Goal: Task Accomplishment & Management: Complete application form

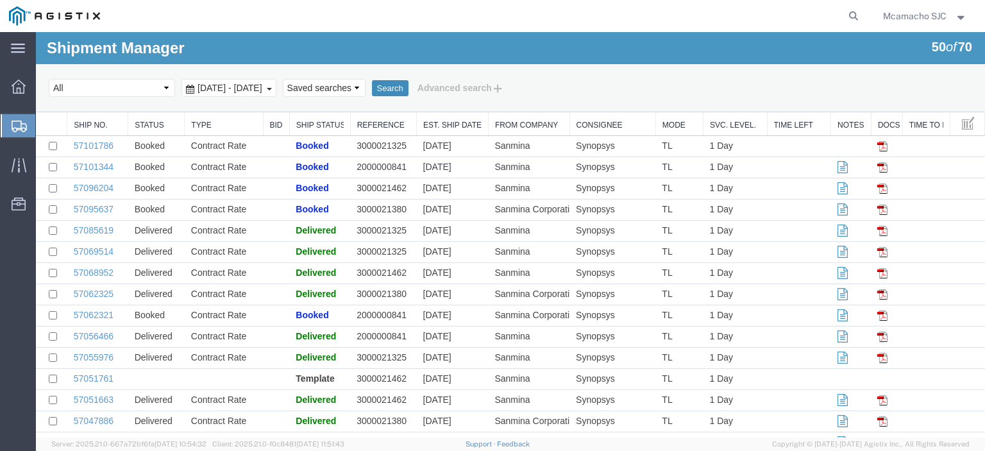
click at [408, 81] on button "Search" at bounding box center [390, 88] width 37 height 17
click at [408, 85] on button "Search" at bounding box center [390, 88] width 37 height 17
click at [408, 86] on button "Search" at bounding box center [390, 88] width 37 height 17
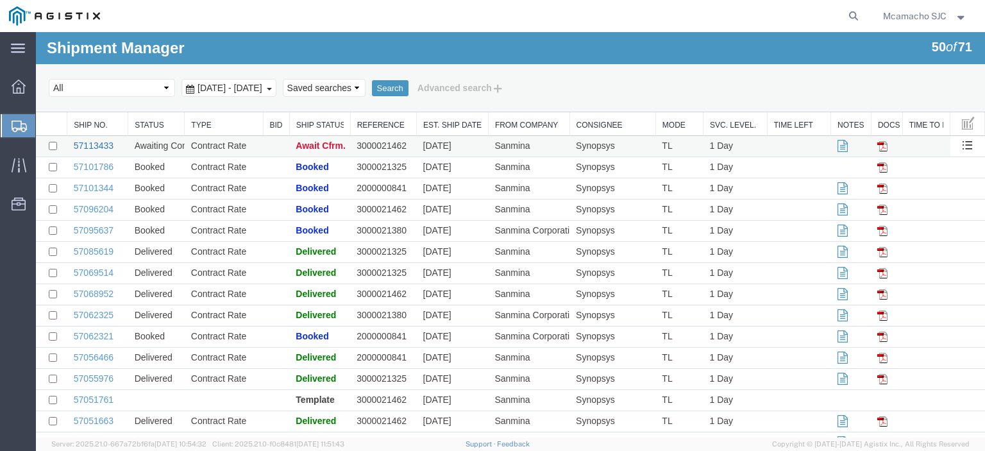
click at [103, 146] on link "57113433" at bounding box center [94, 145] width 40 height 10
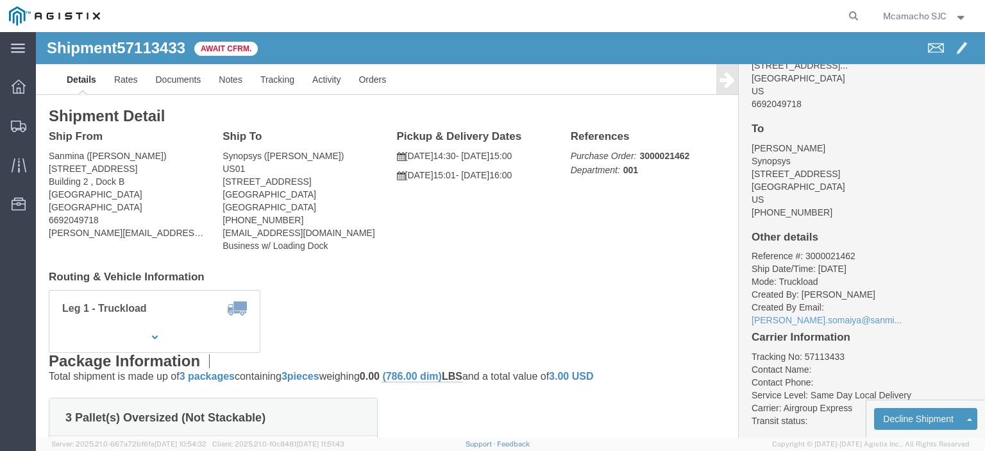
scroll to position [72, 0]
click link "Confirm"
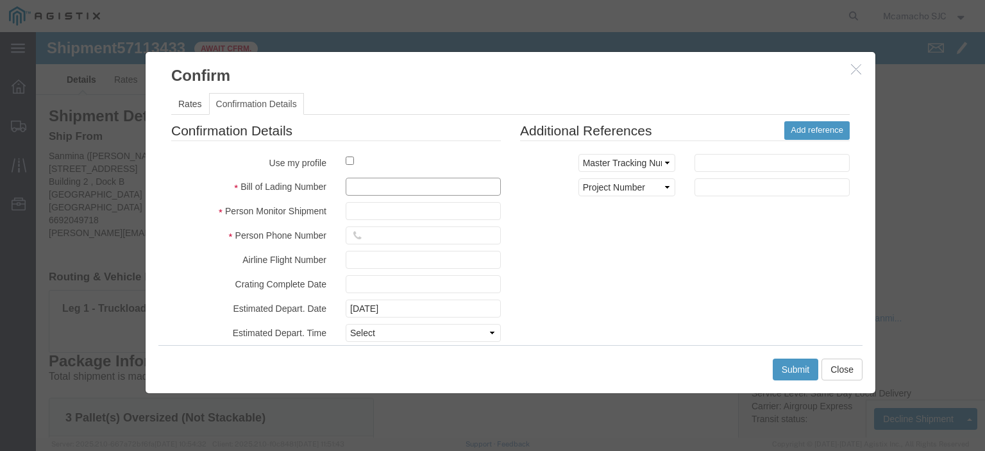
click input "text"
paste input "1001007782"
type input "1001007782"
type input "[PERSON_NAME]"
type input "4"
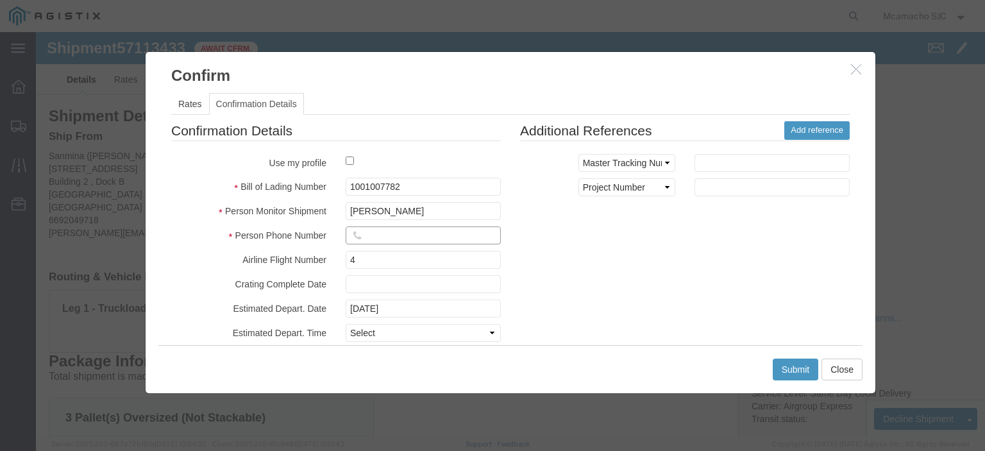
click input "text"
type input "4084571280"
select select "1400"
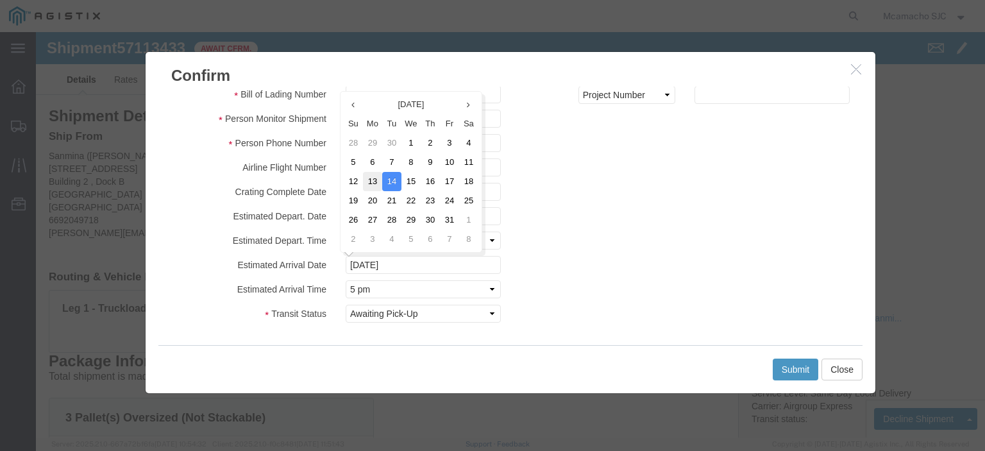
click td "13"
type input "[DATE]"
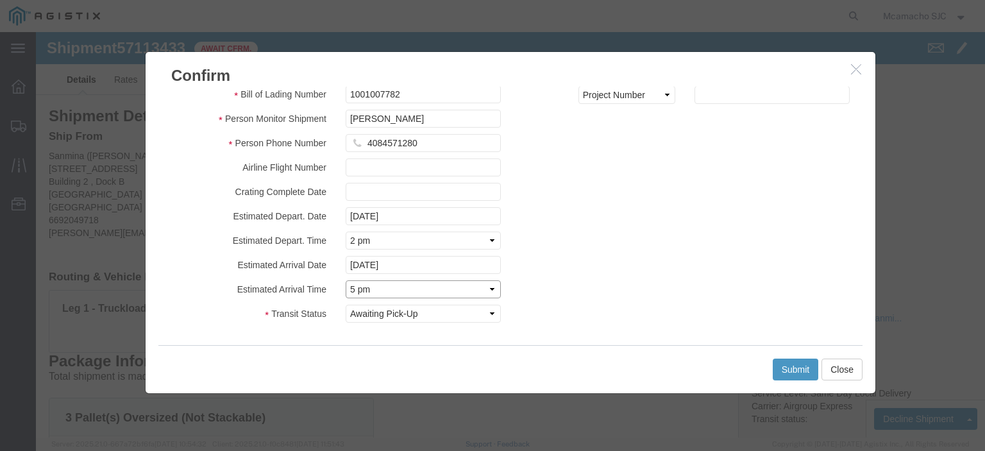
click select "Select Midnight 1 am 2 am 3 am 4 am 5 am 6 am 7 am 8 am 9 am 10 am 11 am 12 Noo…"
select select "1600"
click select "Select Midnight 1 am 2 am 3 am 4 am 5 am 6 am 7 am 8 am 9 am 10 am 11 am 12 Noo…"
click button "Submit"
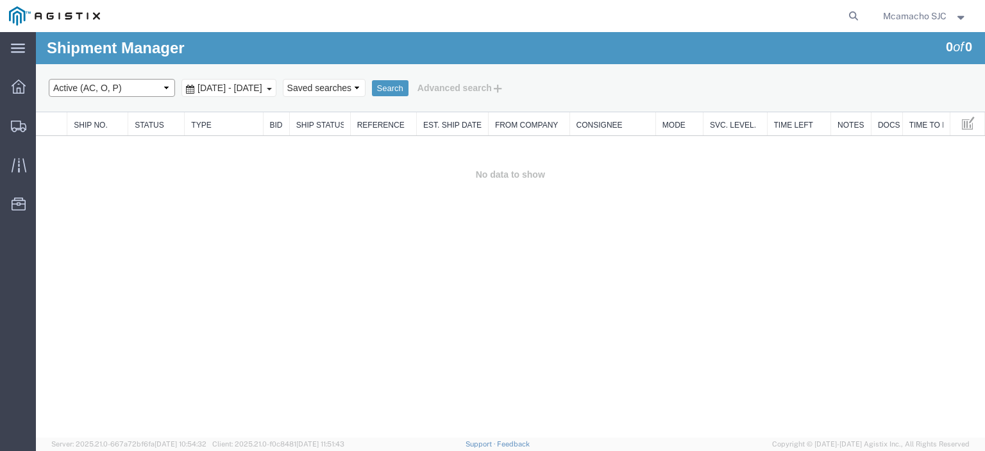
click at [106, 94] on select "Select status Active (AC, O, P) All Approved Awaiting Confirmation (AC) Booked …" at bounding box center [112, 88] width 126 height 18
select select "BOOK"
click at [49, 79] on select "Select status Active (AC, O, P) All Approved Awaiting Confirmation (AC) Booked …" at bounding box center [112, 88] width 126 height 18
click at [408, 83] on button "Search" at bounding box center [390, 88] width 37 height 17
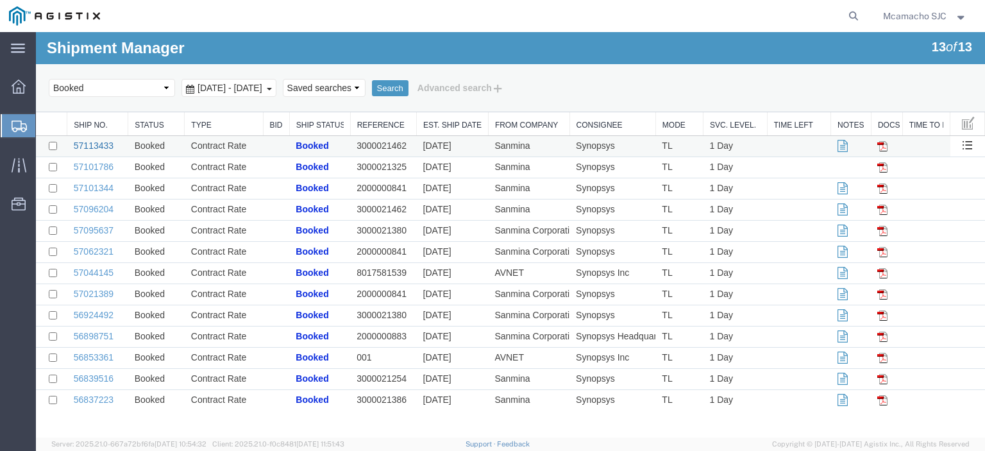
click at [106, 148] on link "57113433" at bounding box center [94, 145] width 40 height 10
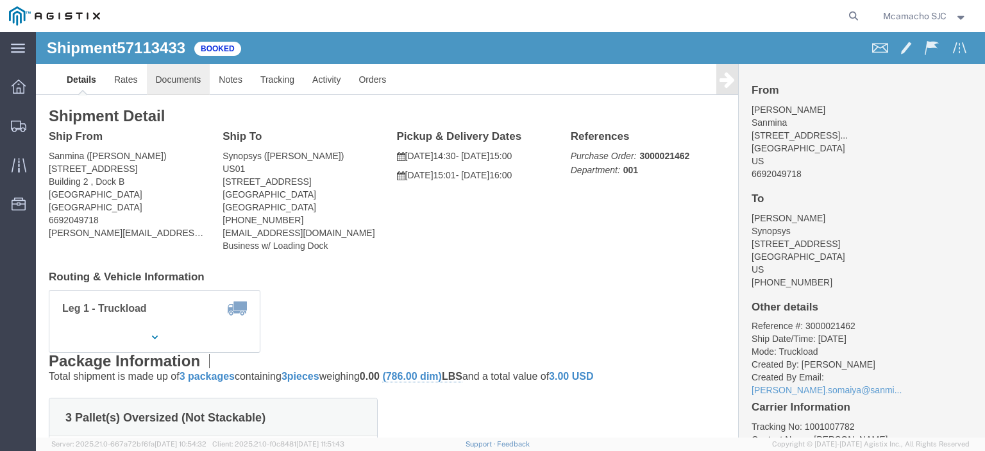
click link "Documents"
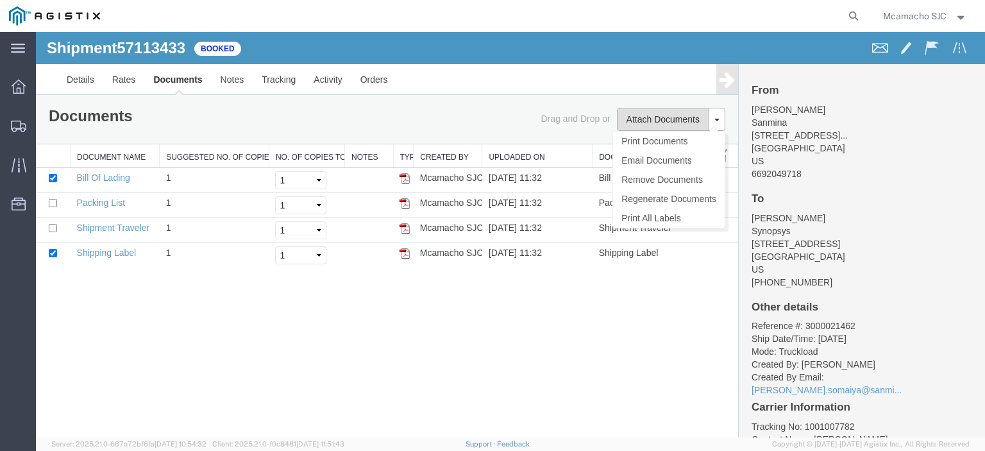
click at [662, 123] on button "Attach Documents" at bounding box center [663, 119] width 92 height 23
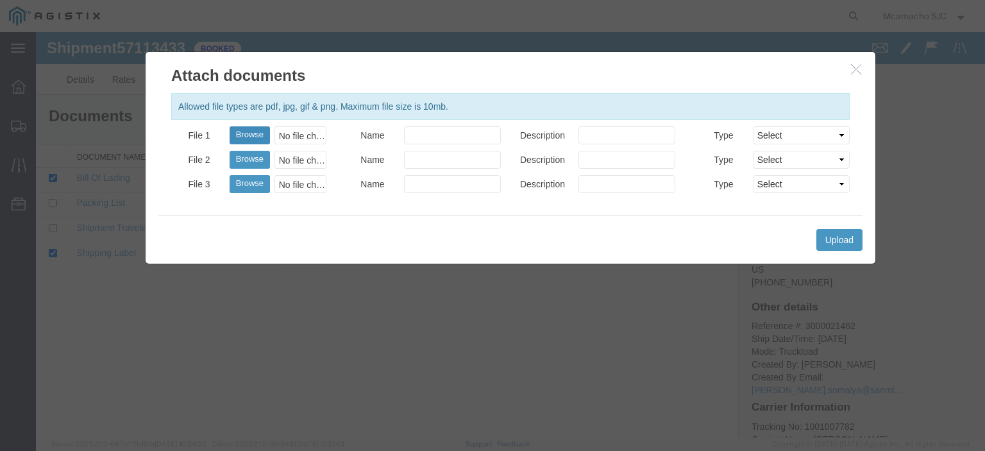
click at [254, 135] on button "Browse" at bounding box center [249, 135] width 40 height 18
type input "C:\fakepath\1001007782.pdf"
click at [442, 128] on input "Name" at bounding box center [452, 135] width 97 height 18
type input "AIRGROUP"
drag, startPoint x: 579, startPoint y: 135, endPoint x: 586, endPoint y: 134, distance: 6.5
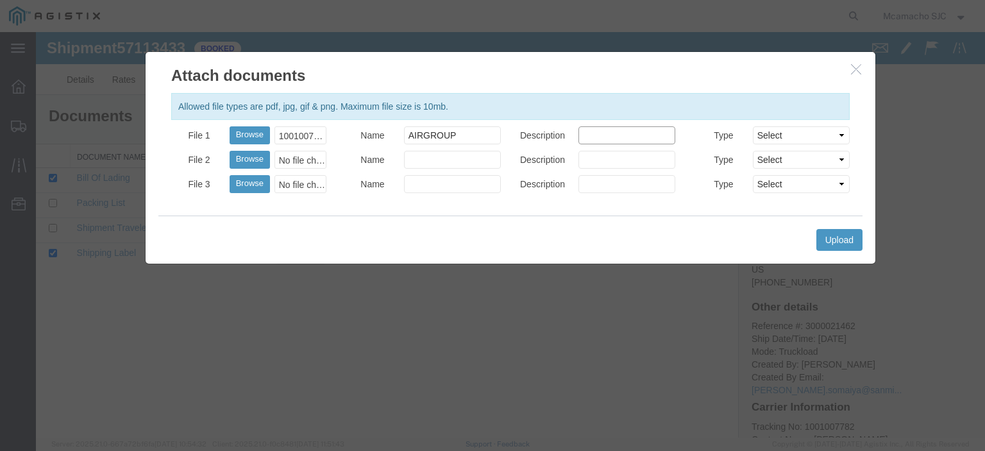
click at [579, 135] on input "Description" at bounding box center [626, 135] width 97 height 18
type input "HAWB"
click at [764, 135] on select "Select AWB Label Bill of Lading/Air Waybill Certificate of Origin (English) Cla…" at bounding box center [801, 135] width 97 height 18
select select "BILL_OF_LADING"
click at [753, 126] on select "Select AWB Label Bill of Lading/Air Waybill Certificate of Origin (English) Cla…" at bounding box center [801, 135] width 97 height 18
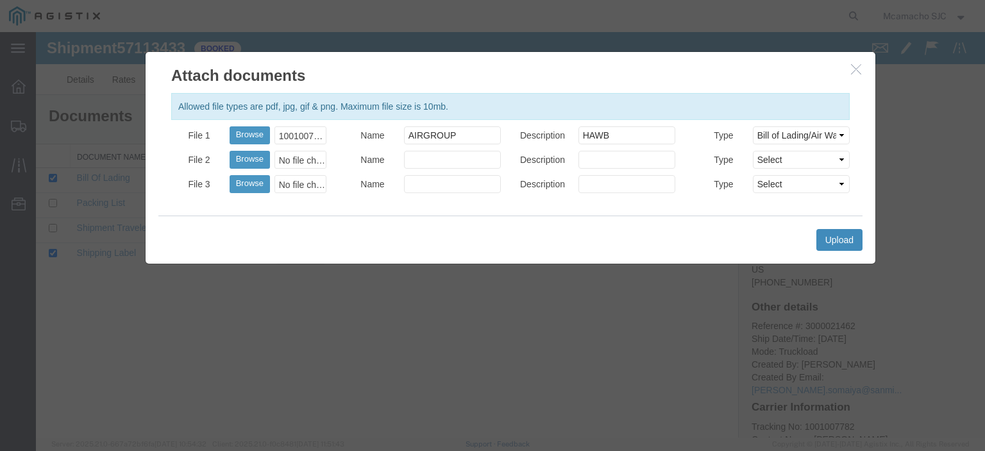
click at [833, 232] on button "Upload" at bounding box center [839, 240] width 46 height 22
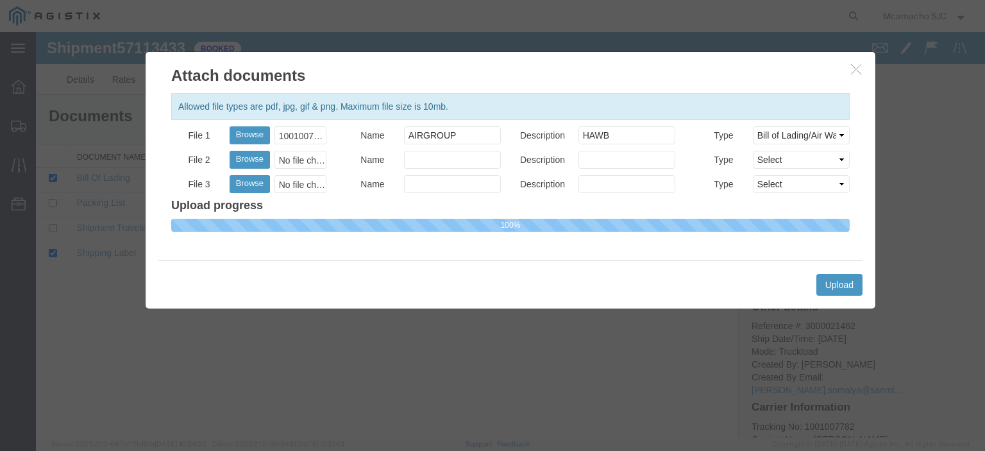
select select
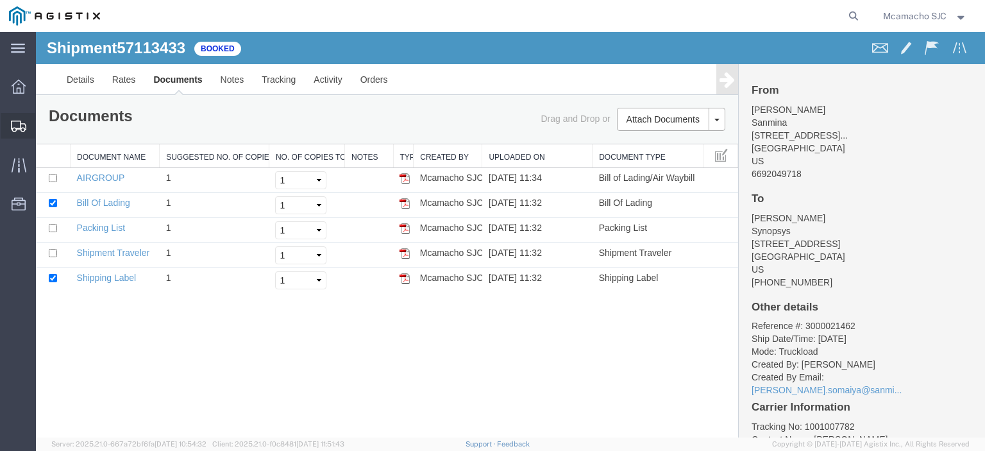
click at [44, 118] on span "Shipments" at bounding box center [39, 126] width 9 height 26
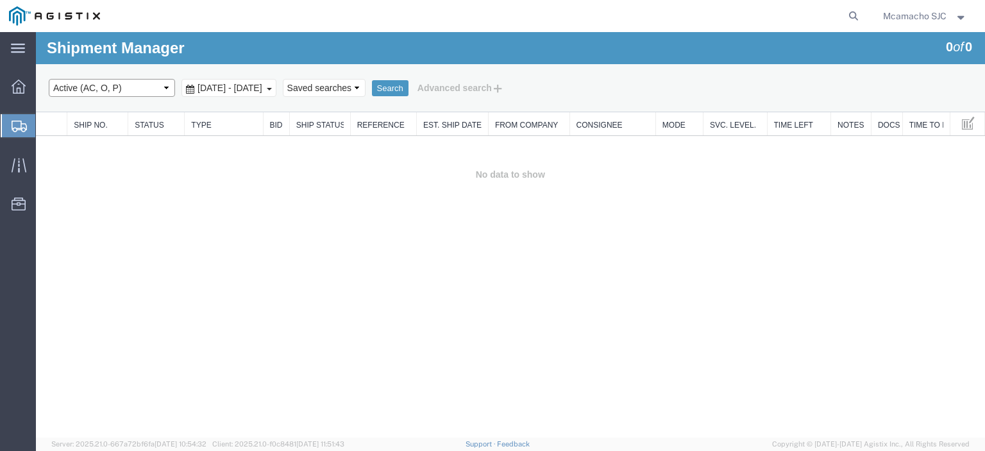
click at [92, 87] on select "Select status Active (AC, O, P) All Approved Awaiting Confirmation (AC) Booked …" at bounding box center [112, 88] width 126 height 18
select select "ALL"
click at [49, 79] on select "Select status Active (AC, O, P) All Approved Awaiting Confirmation (AC) Booked …" at bounding box center [112, 88] width 126 height 18
click at [408, 87] on button "Search" at bounding box center [390, 88] width 37 height 17
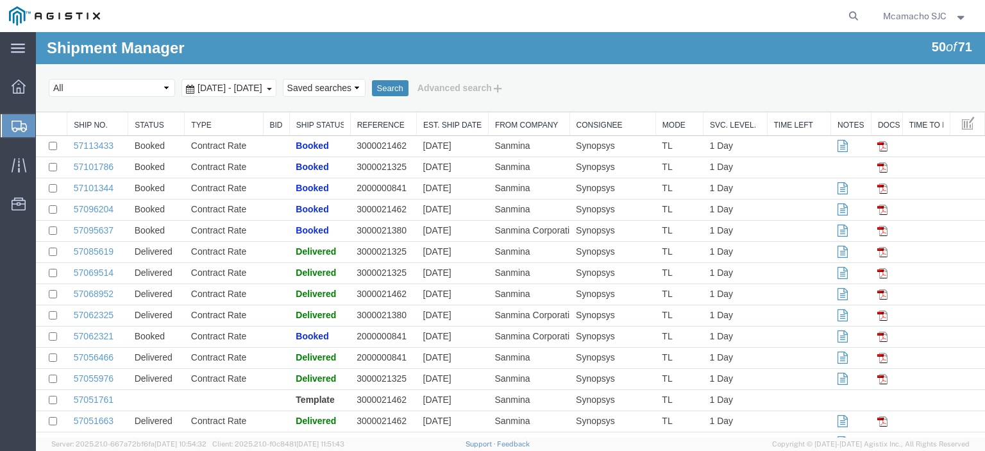
click at [408, 81] on button "Search" at bounding box center [390, 88] width 37 height 17
